Goal: Check status: Check status

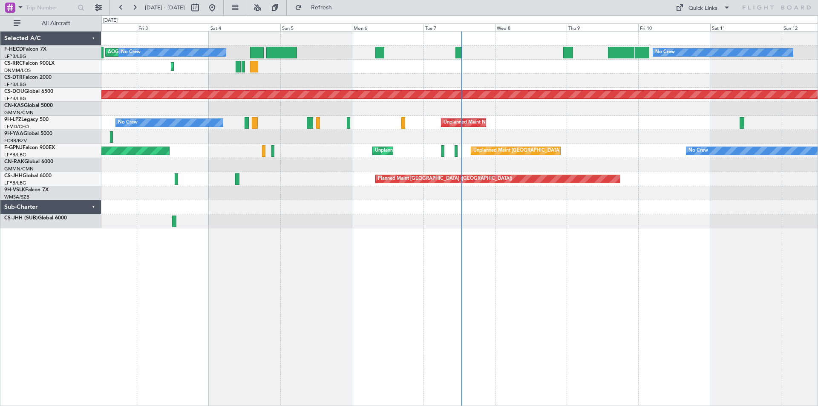
click at [323, 221] on div "AOG Maint Paris (Le Bourget) No Crew No Crew Planned Maint Paris (Le Bourget) P…" at bounding box center [459, 130] width 716 height 197
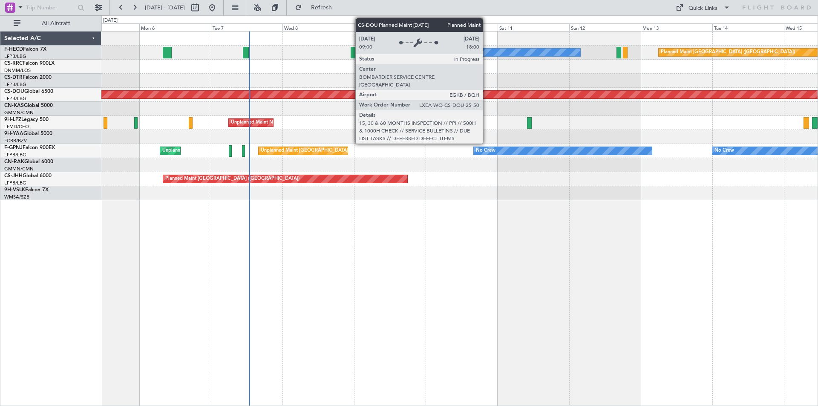
click at [389, 95] on div "Planned Maint London ([GEOGRAPHIC_DATA])" at bounding box center [460, 95] width 2148 height 8
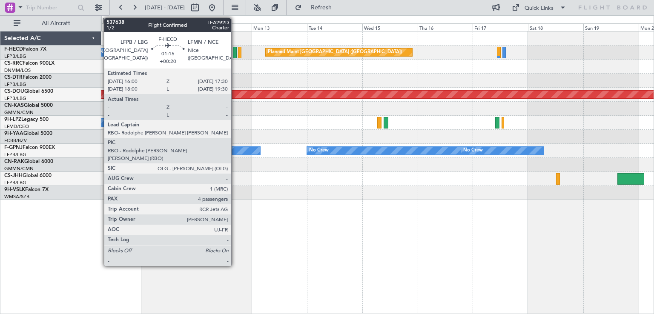
click at [235, 56] on div at bounding box center [235, 53] width 4 height 12
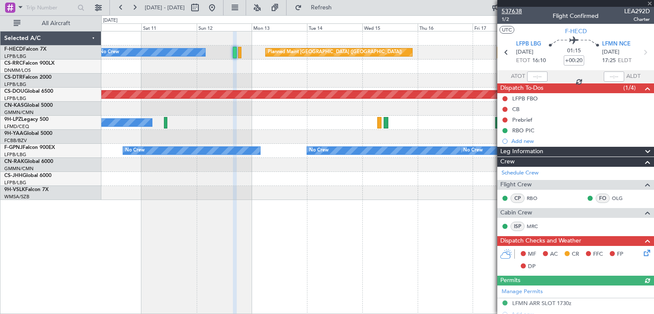
click at [516, 11] on span "537638" at bounding box center [512, 11] width 20 height 9
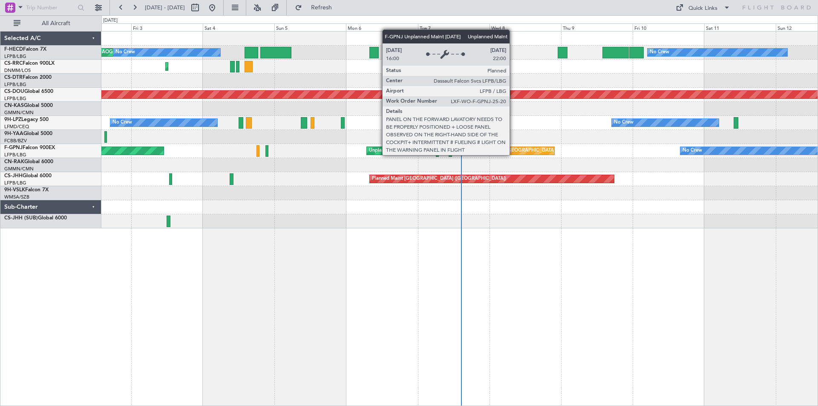
click at [513, 152] on div "Unplanned Maint [GEOGRAPHIC_DATA] ([GEOGRAPHIC_DATA])" at bounding box center [538, 150] width 140 height 13
click at [515, 153] on div "Unplanned Maint [GEOGRAPHIC_DATA] ([GEOGRAPHIC_DATA])" at bounding box center [538, 150] width 140 height 13
